Goal: Task Accomplishment & Management: Manage account settings

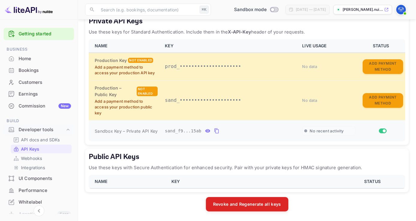
click at [216, 130] on icon "private api keys table" at bounding box center [216, 130] width 5 height 7
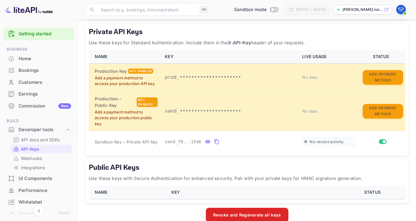
scroll to position [110, 0]
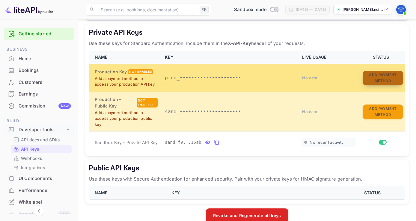
click at [395, 80] on button "Add Payment Method" at bounding box center [382, 78] width 40 height 15
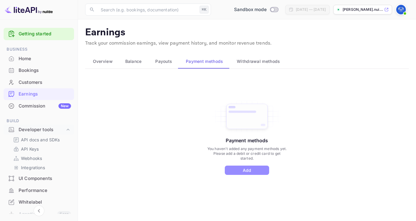
click at [253, 172] on button "Add" at bounding box center [247, 170] width 44 height 9
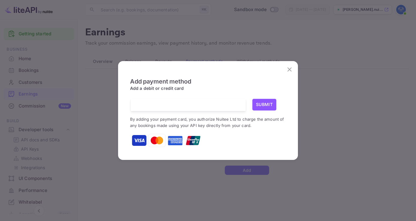
click at [202, 80] on h6 "Add payment method" at bounding box center [208, 81] width 156 height 7
click at [271, 80] on h6 "Add payment method" at bounding box center [208, 81] width 156 height 7
click at [265, 105] on button "Submit" at bounding box center [264, 105] width 24 height 12
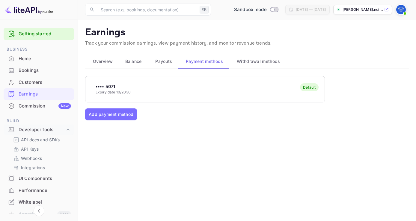
click at [170, 161] on div "•••• 5071 Expiry date 10/2030 Default Add payment method" at bounding box center [246, 143] width 323 height 135
click at [198, 151] on div "•••• 5071 Expiry date 10/2030 Default Add payment method" at bounding box center [246, 143] width 323 height 135
click at [40, 140] on p "API docs and SDKs" at bounding box center [40, 140] width 39 height 6
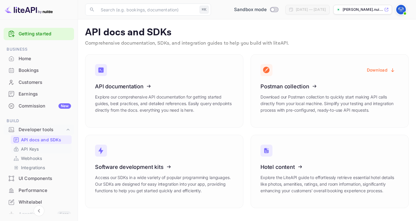
click at [34, 149] on p "API Keys" at bounding box center [30, 149] width 18 height 6
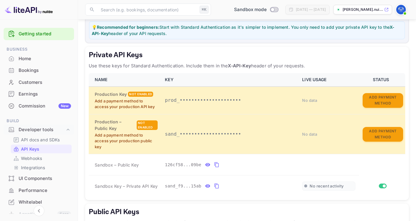
scroll to position [87, 0]
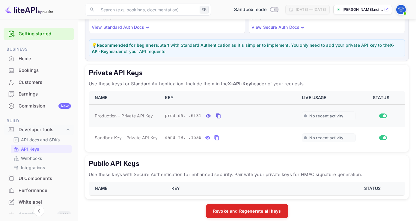
scroll to position [72, 0]
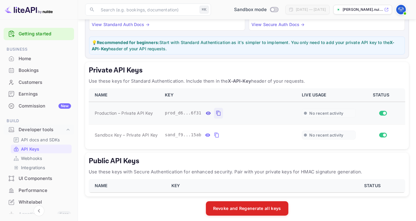
click at [216, 114] on icon "private api keys table" at bounding box center [218, 113] width 5 height 7
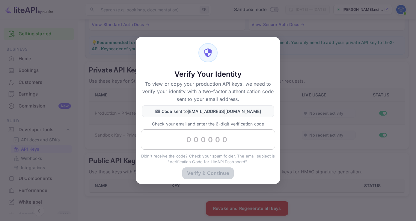
click at [235, 142] on input "text" at bounding box center [208, 139] width 134 height 20
paste input "172942"
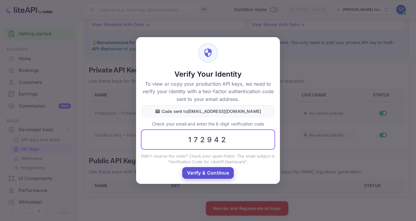
type input "172942"
click at [220, 173] on button "Verify & Continue" at bounding box center [208, 173] width 52 height 12
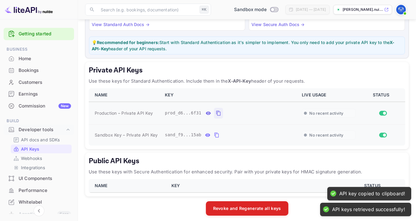
scroll to position [76, 0]
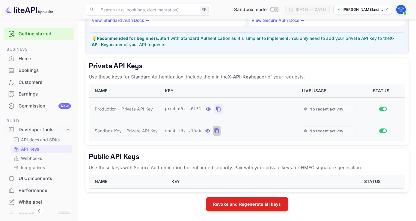
click at [216, 131] on icon "private api keys table" at bounding box center [216, 130] width 5 height 7
click at [215, 132] on icon "private api keys table" at bounding box center [216, 130] width 5 height 7
